Goal: Task Accomplishment & Management: Manage account settings

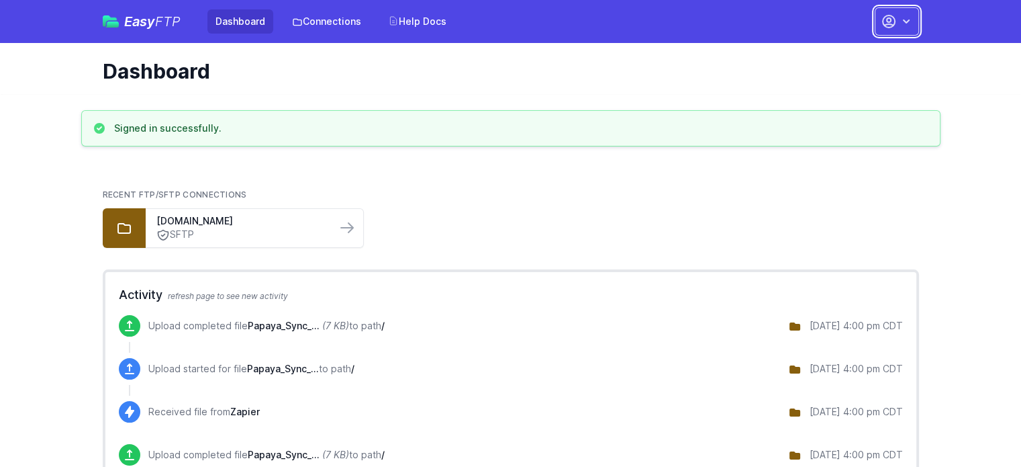
click at [903, 26] on icon "button" at bounding box center [906, 21] width 13 height 13
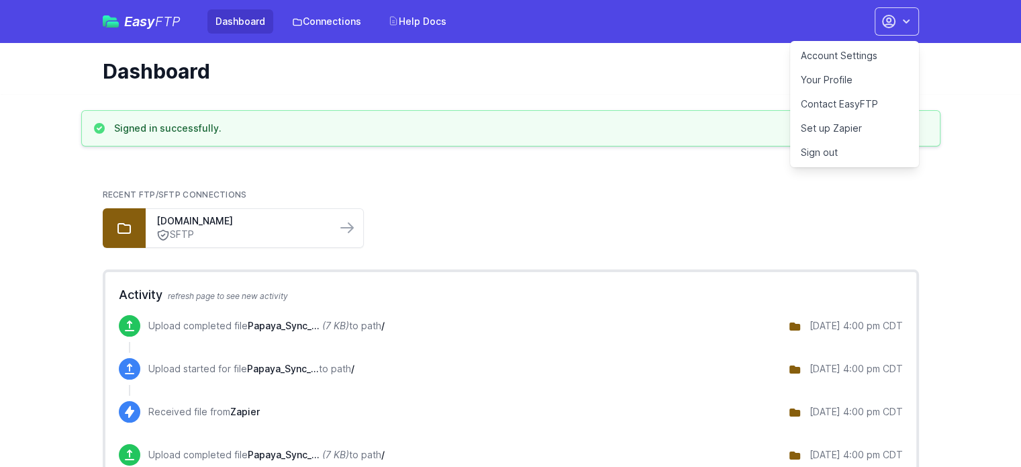
click at [870, 54] on link "Account Settings" at bounding box center [854, 56] width 129 height 24
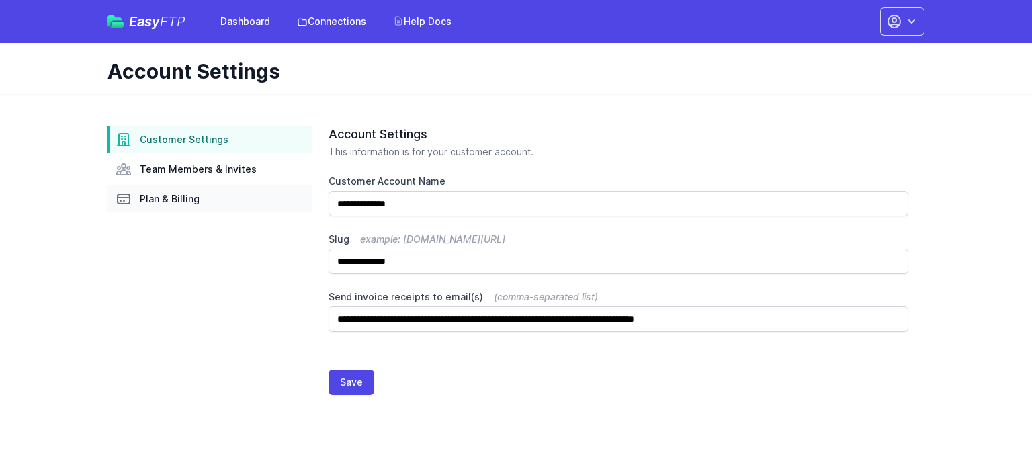
click at [176, 196] on span "Plan & Billing" at bounding box center [170, 198] width 60 height 13
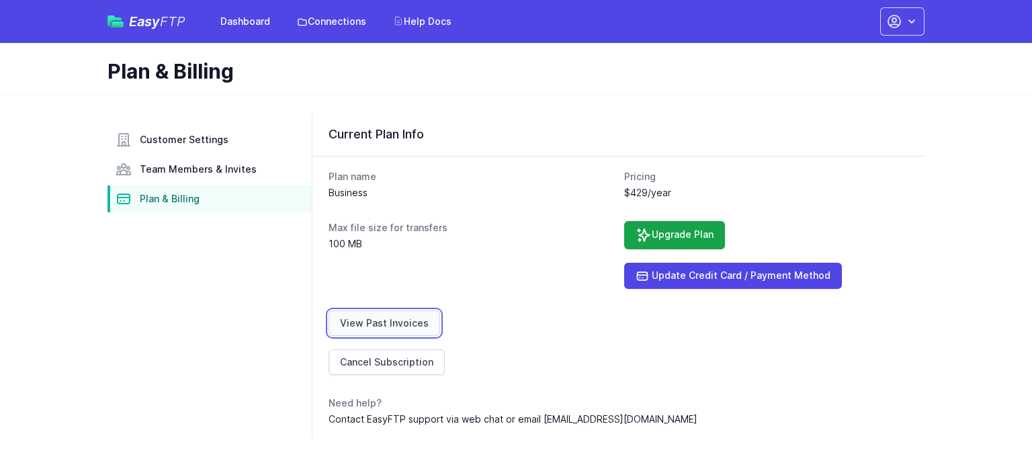
click at [420, 324] on link "View Past Invoices" at bounding box center [383, 323] width 111 height 26
click at [908, 26] on icon "button" at bounding box center [911, 21] width 13 height 13
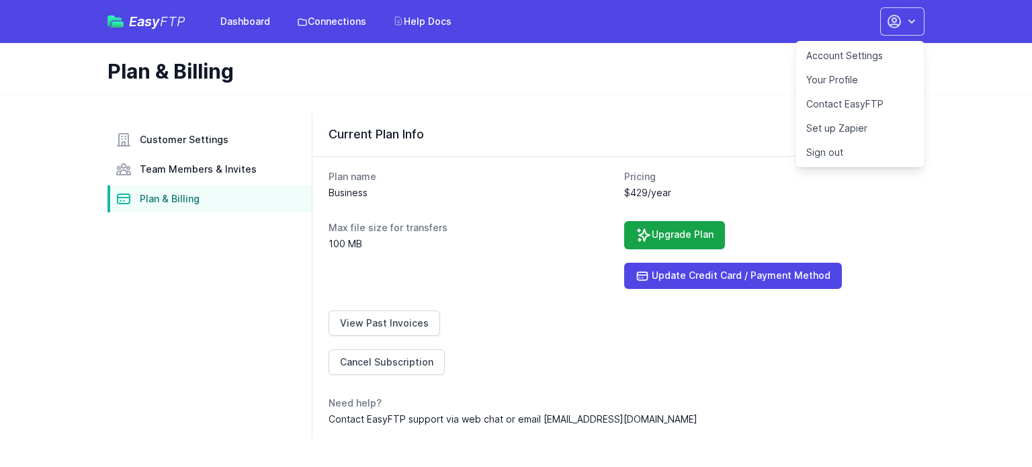
click at [840, 147] on link "Sign out" at bounding box center [859, 152] width 129 height 24
